Goal: Transaction & Acquisition: Purchase product/service

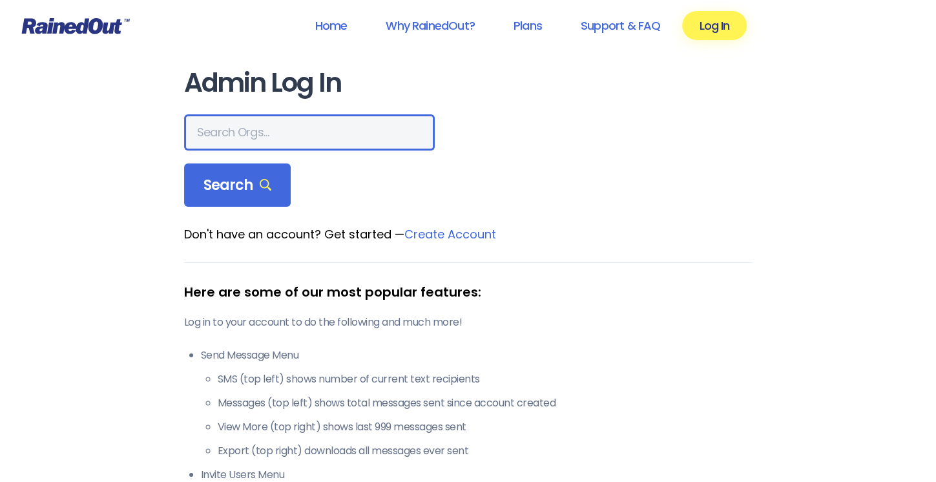
drag, startPoint x: 0, startPoint y: 0, endPoint x: 280, endPoint y: 127, distance: 307.1
click at [280, 127] on input "text" at bounding box center [309, 132] width 251 height 36
type input "The Tabernacle"
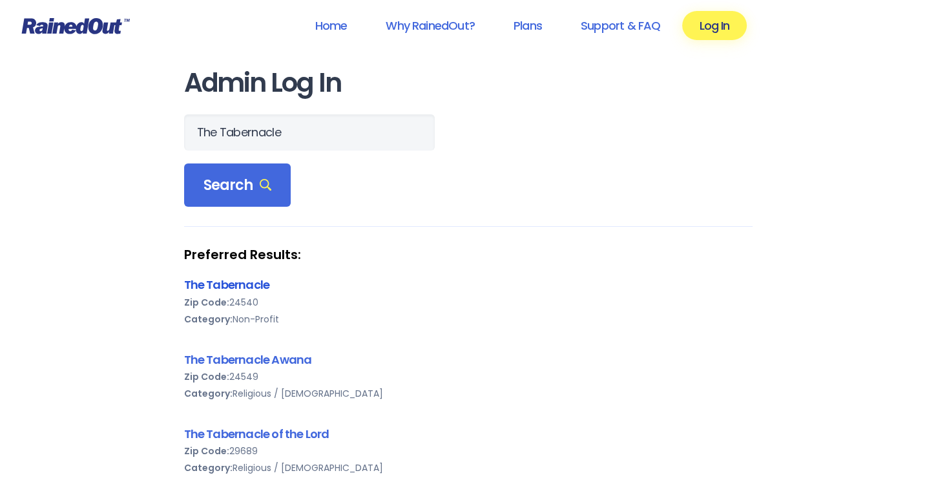
click at [212, 292] on link "The Tabernacle" at bounding box center [227, 284] width 86 height 16
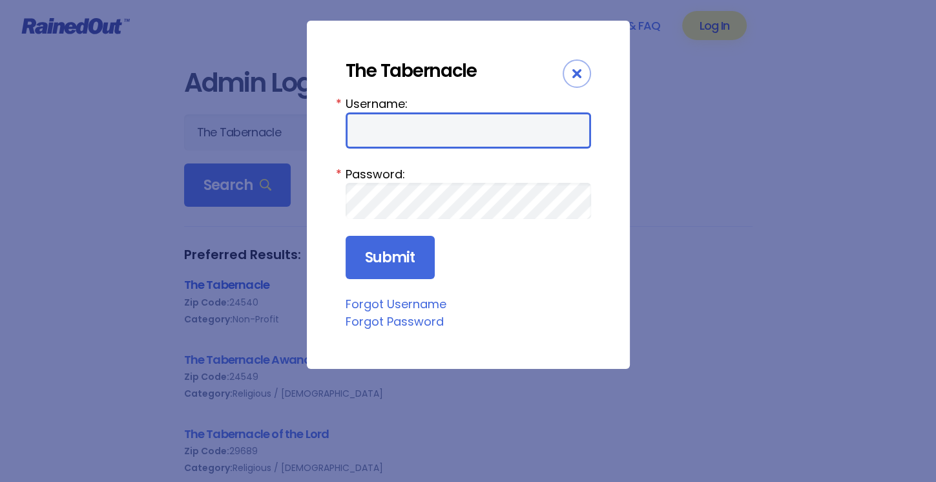
type input "tabfamily"
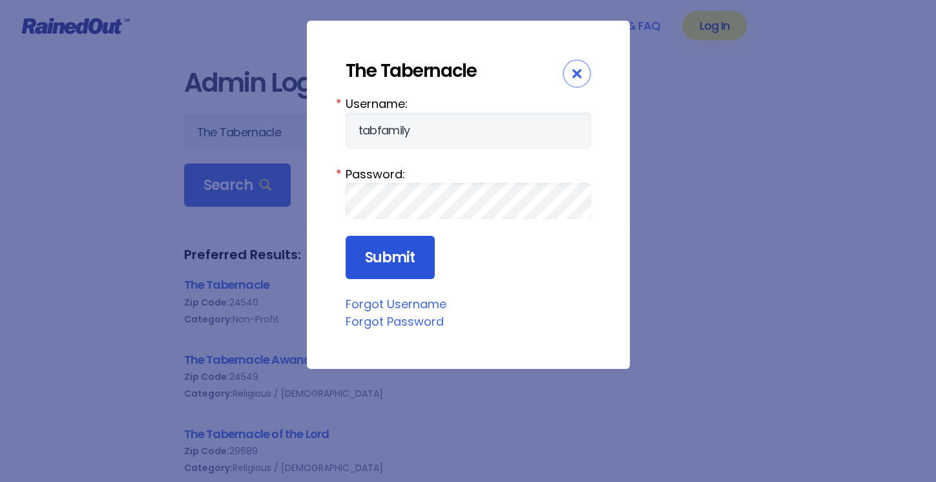
click at [373, 258] on input "Submit" at bounding box center [389, 258] width 89 height 44
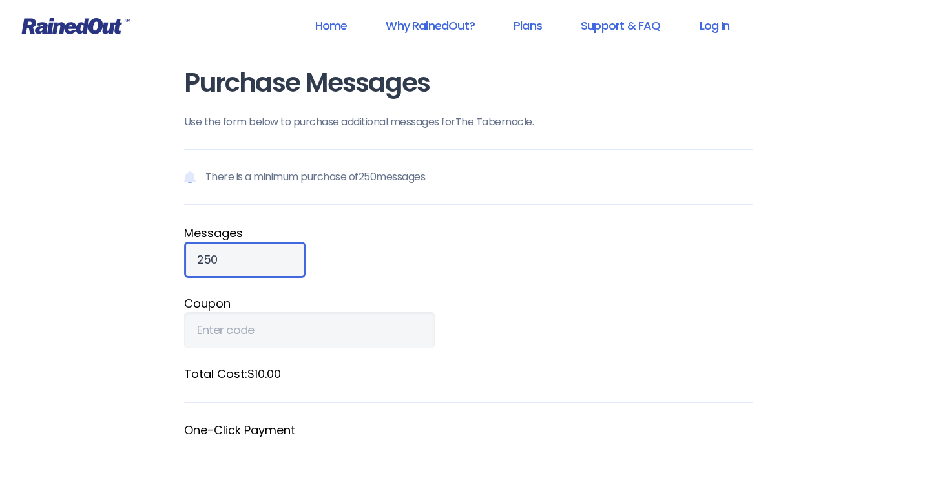
click at [227, 255] on input "250" at bounding box center [244, 259] width 121 height 36
type input "2"
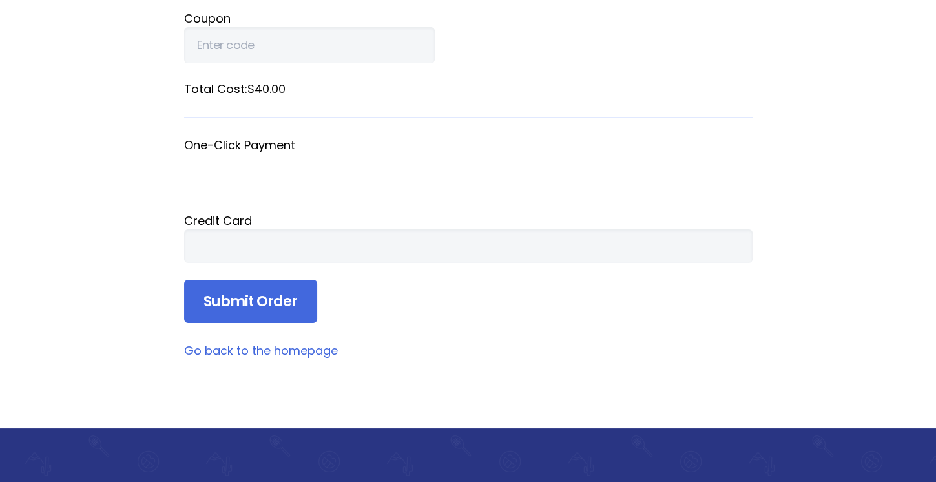
scroll to position [289, 0]
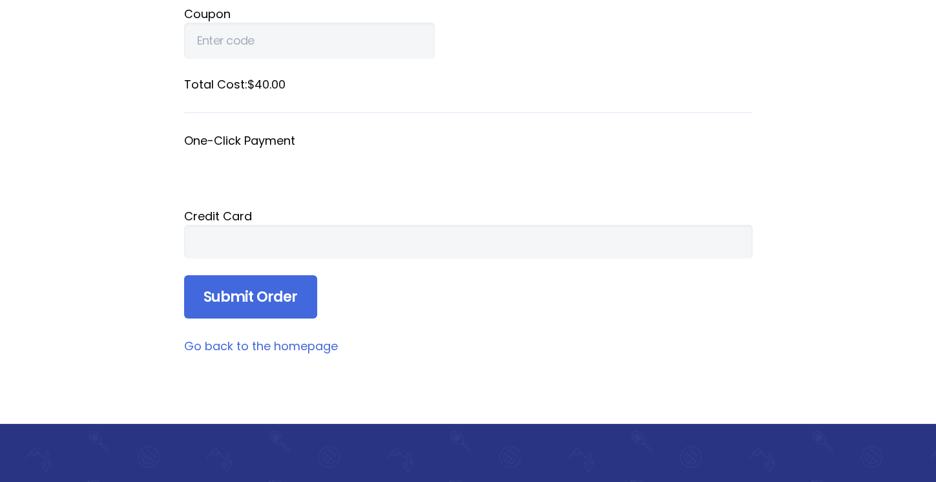
type input "1000"
click at [271, 291] on input "Submit Order" at bounding box center [250, 297] width 133 height 44
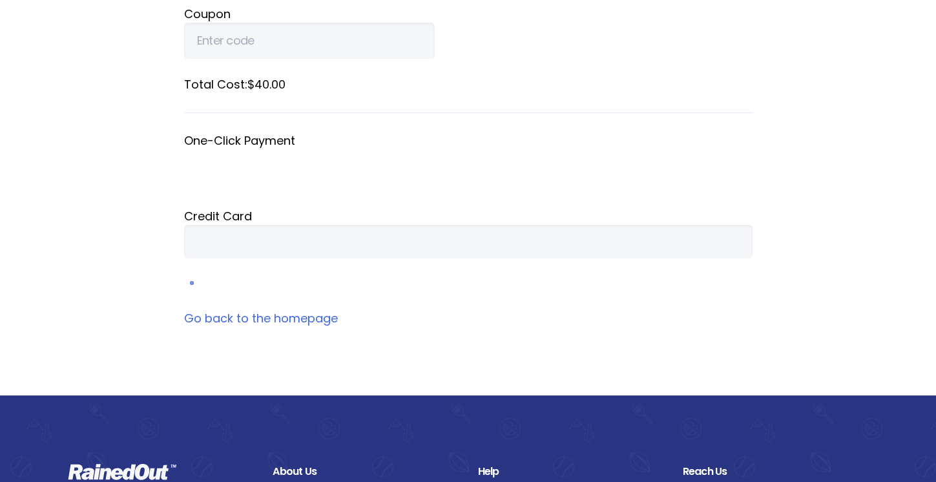
scroll to position [163, 0]
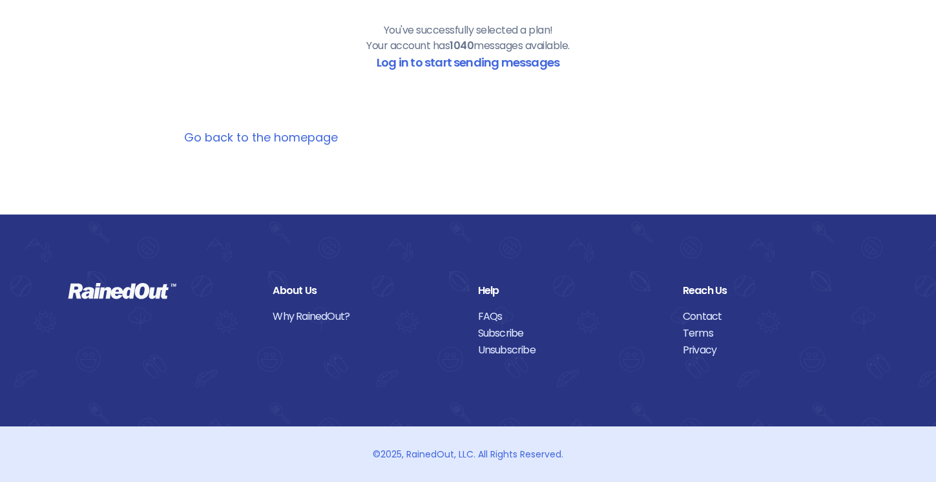
click at [274, 143] on link "Go back to the homepage" at bounding box center [261, 137] width 154 height 16
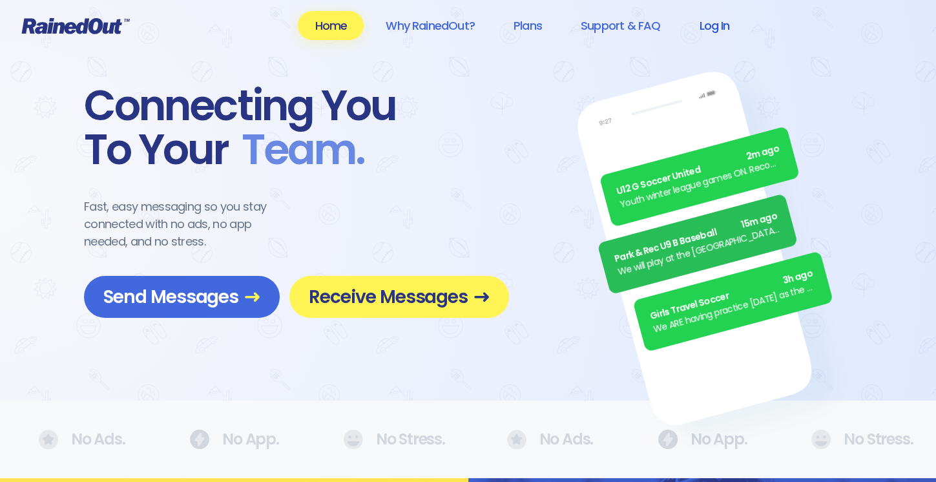
click at [703, 25] on link "Log In" at bounding box center [714, 25] width 64 height 29
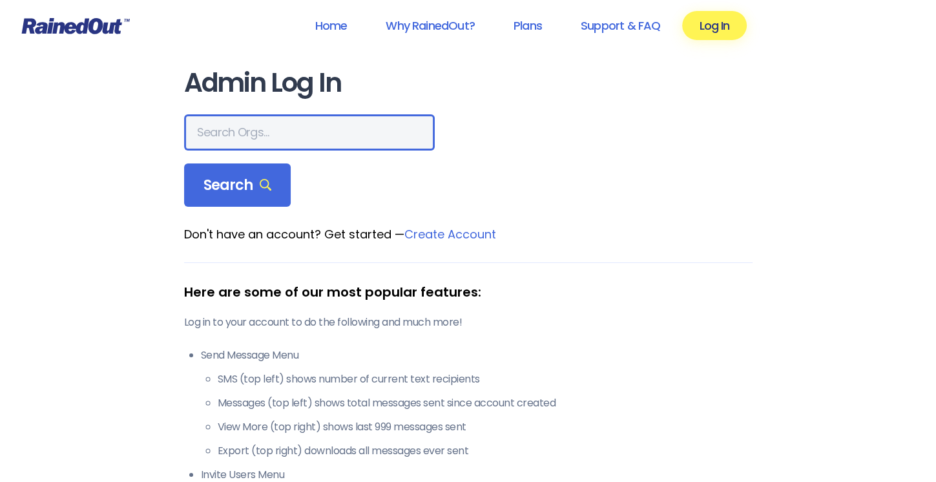
click at [302, 126] on input "text" at bounding box center [309, 132] width 251 height 36
type input "The Tabernacle"
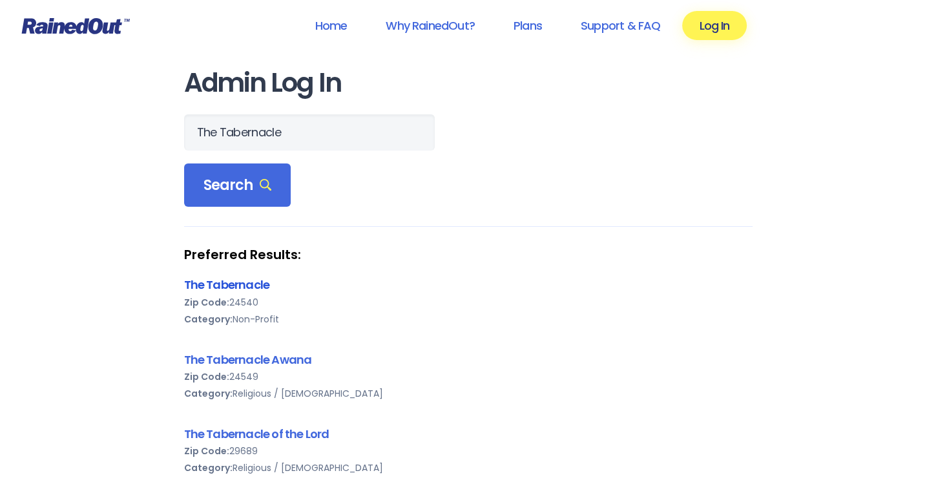
click at [207, 290] on link "The Tabernacle" at bounding box center [227, 284] width 86 height 16
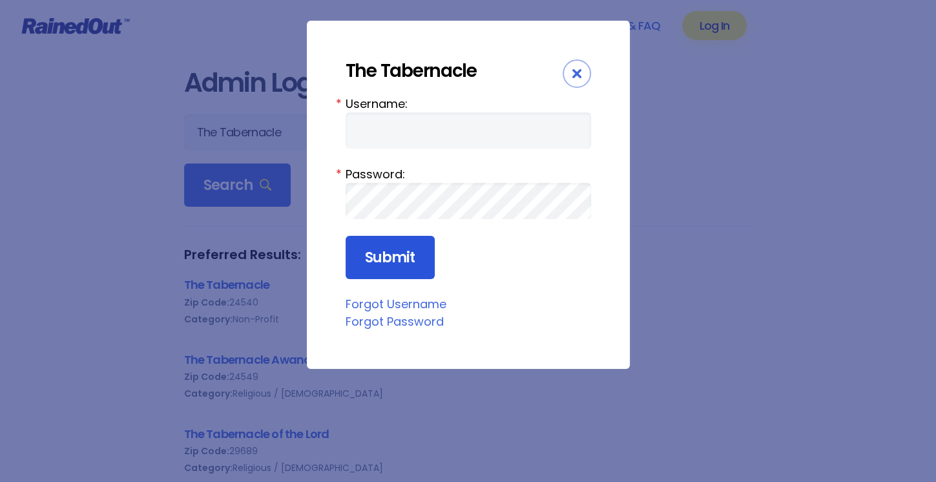
click at [398, 258] on input "Submit" at bounding box center [389, 258] width 89 height 44
